Goal: Task Accomplishment & Management: Manage account settings

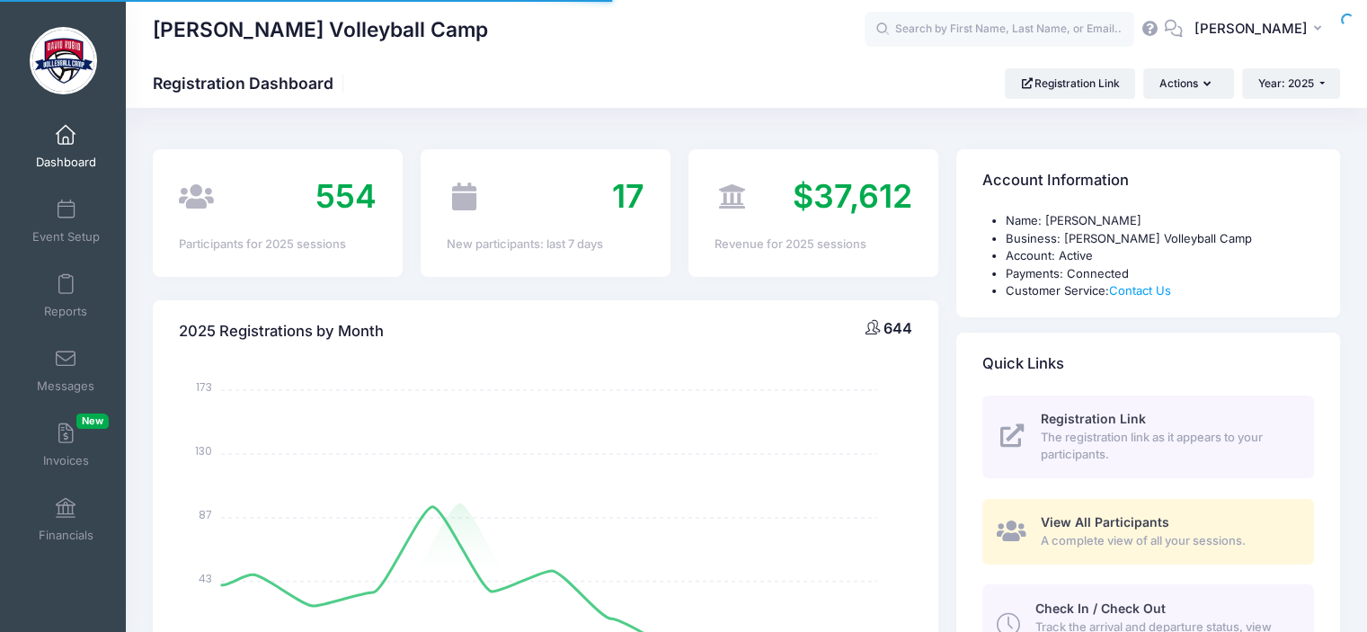
select select
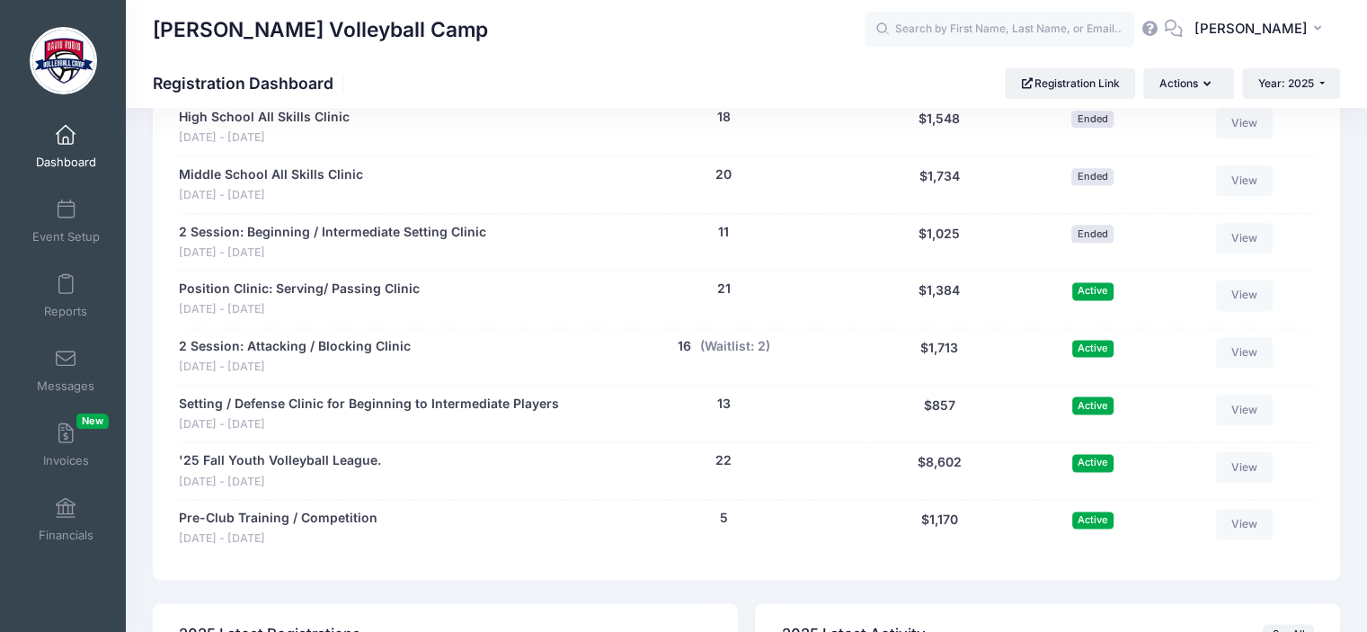
scroll to position [2302, 0]
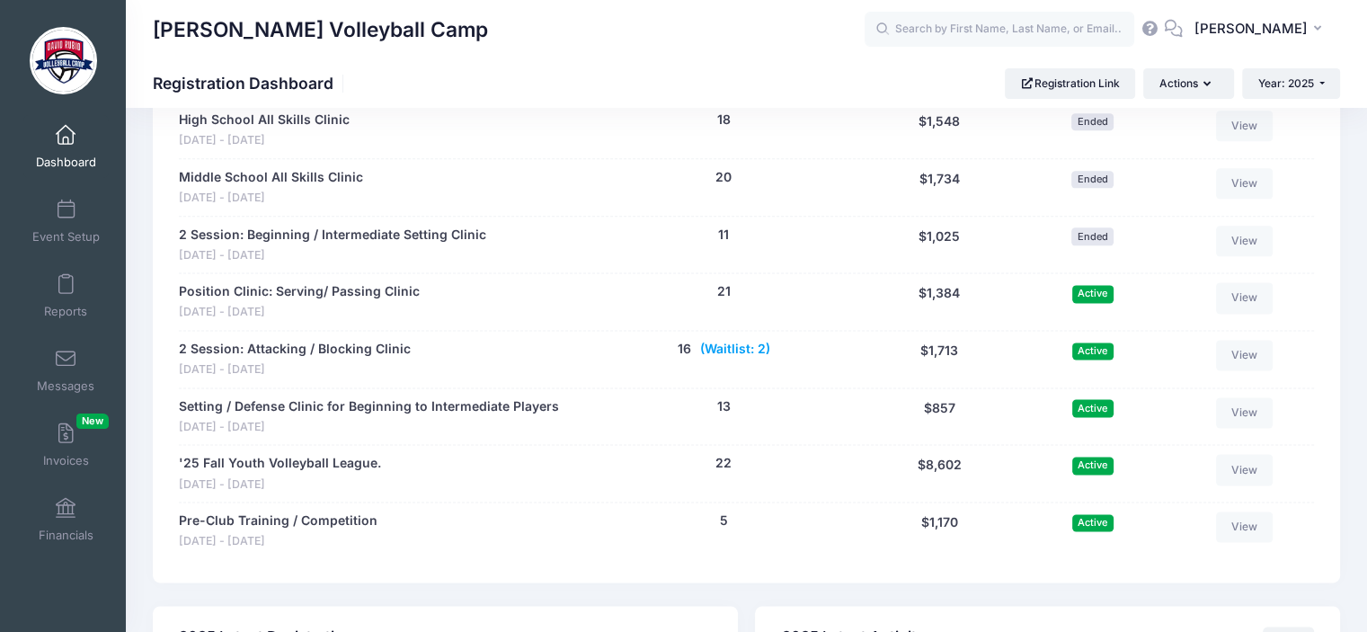
click at [733, 348] on button "(Waitlist: 2)" at bounding box center [735, 349] width 70 height 19
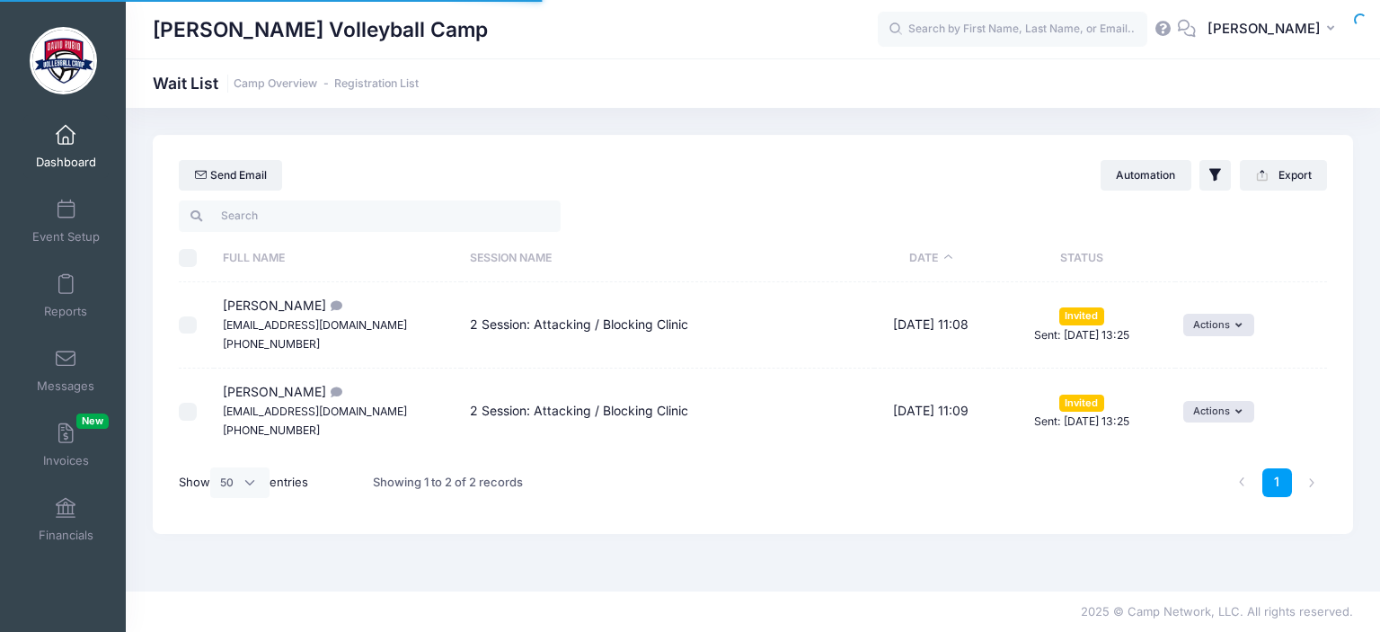
select select "50"
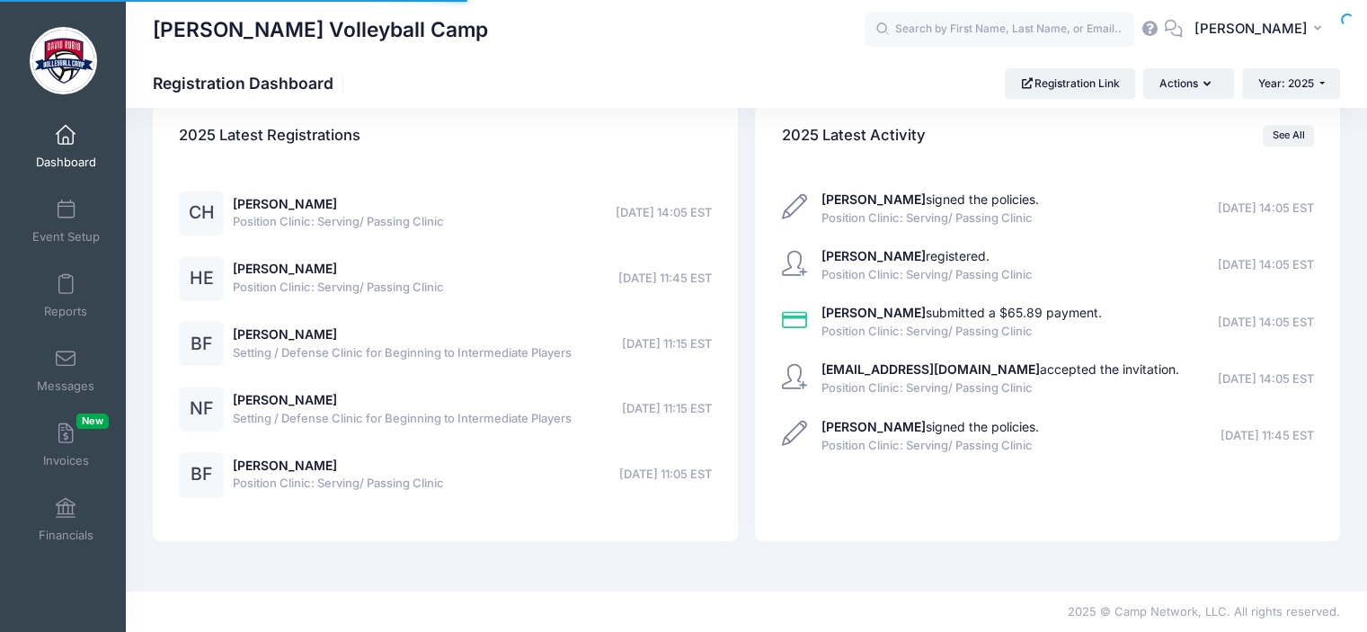
select select
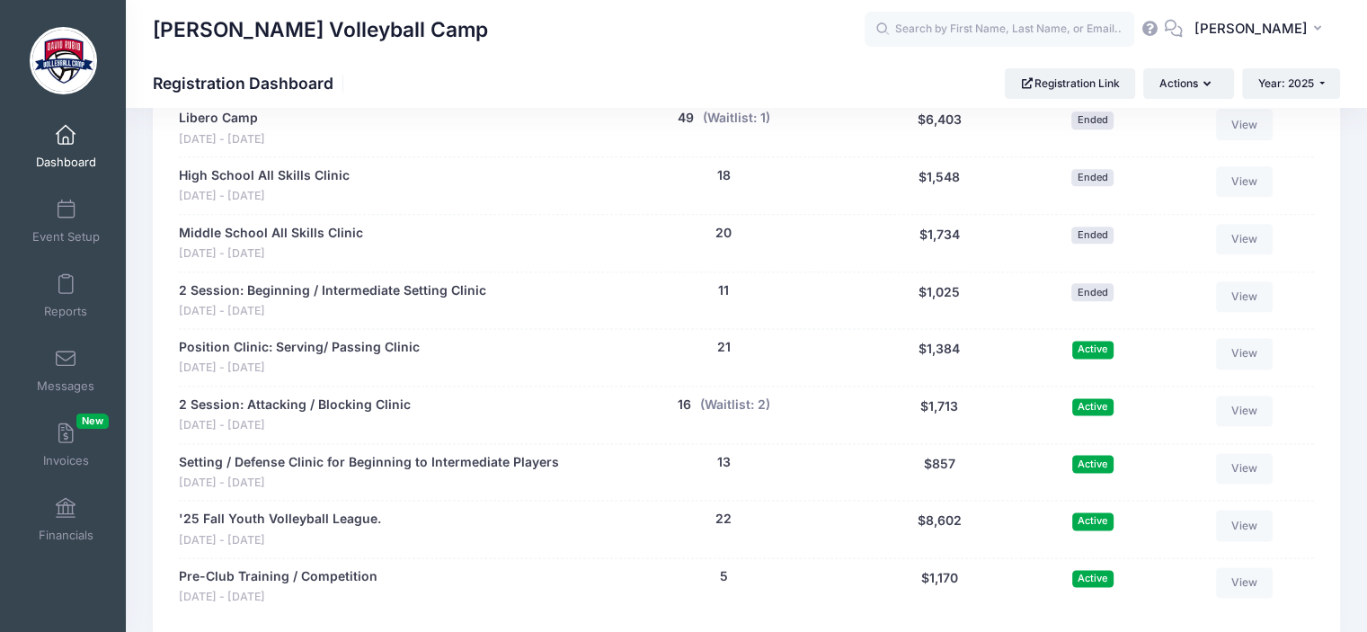
scroll to position [2245, 0]
